Goal: Information Seeking & Learning: Find specific fact

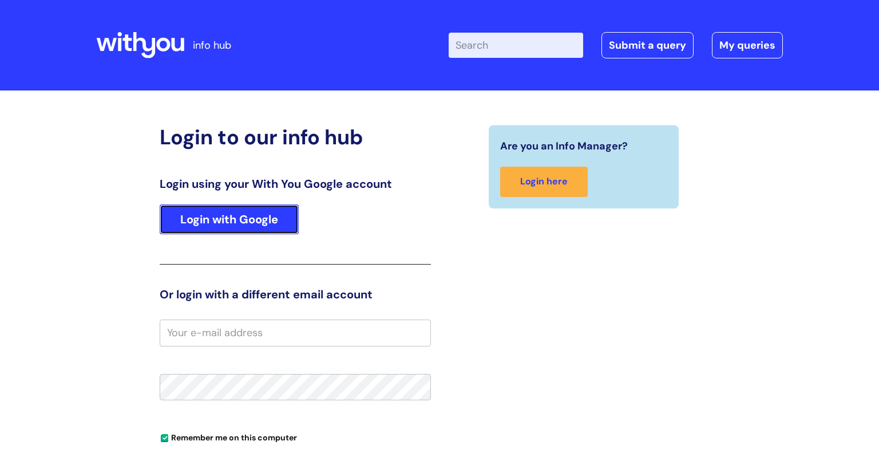
click at [281, 228] on link "Login with Google" at bounding box center [229, 219] width 139 height 30
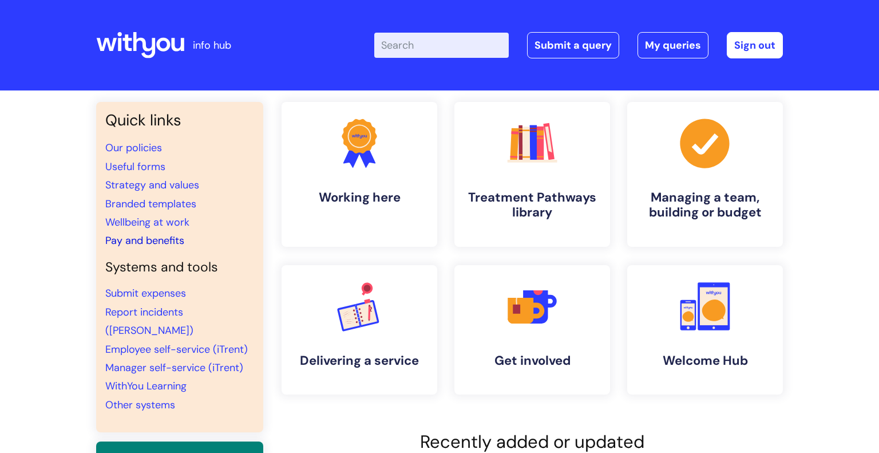
click at [168, 242] on link "Pay and benefits" at bounding box center [144, 241] width 79 height 14
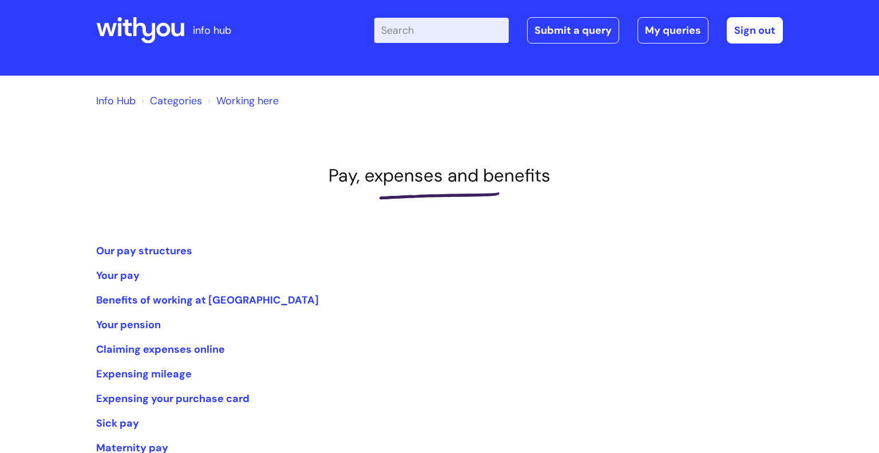
scroll to position [7, 0]
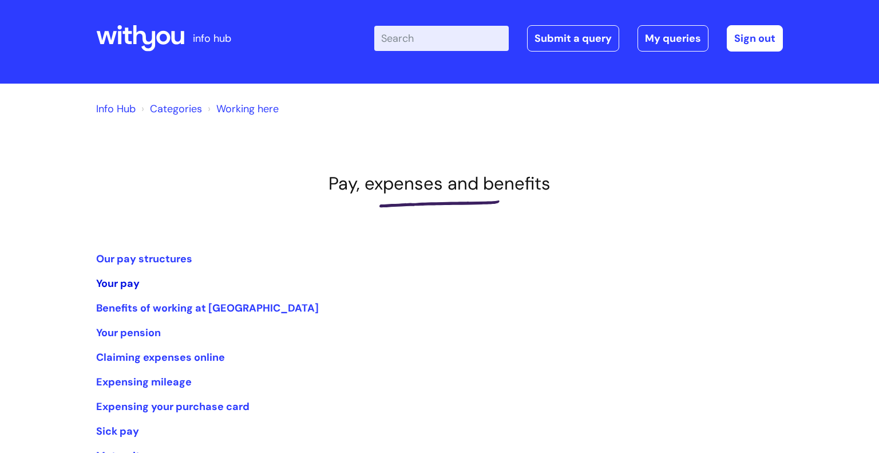
click at [125, 288] on link "Your pay" at bounding box center [117, 283] width 43 height 14
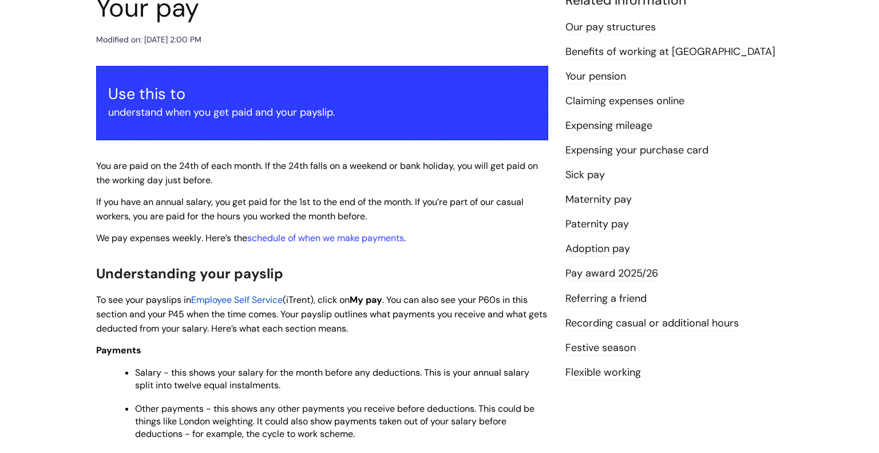
scroll to position [159, 0]
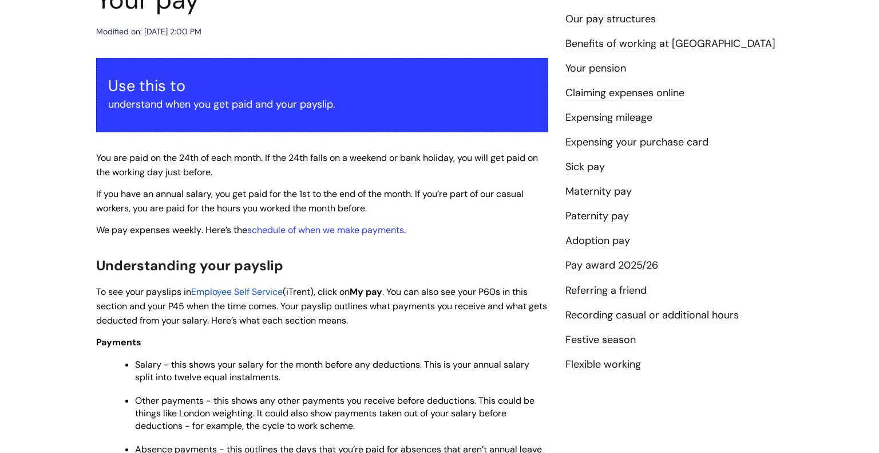
click at [599, 267] on link "Pay award 2025/26" at bounding box center [611, 265] width 93 height 15
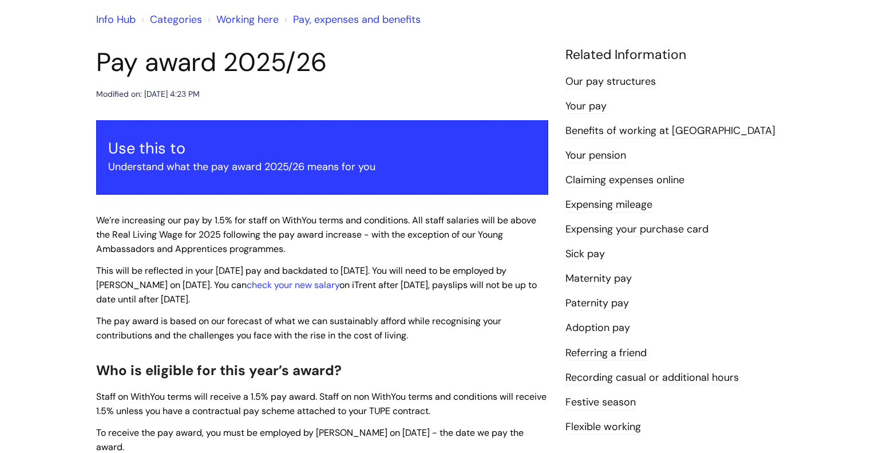
scroll to position [94, 0]
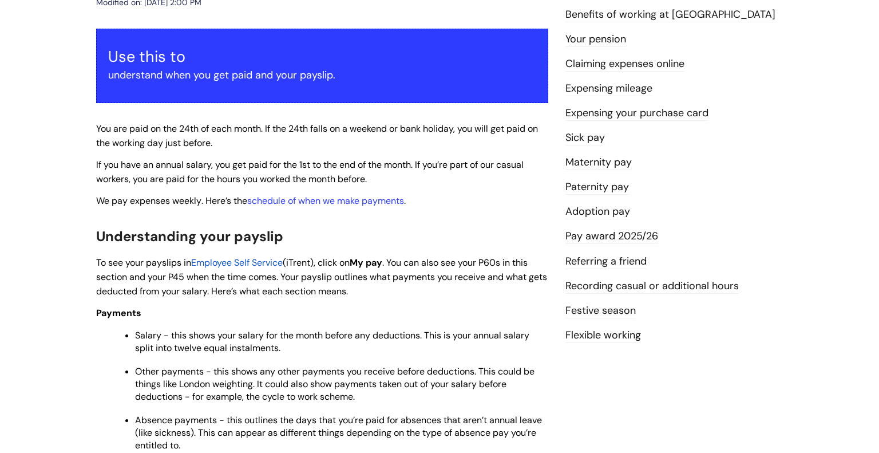
scroll to position [188, 0]
